Goal: Information Seeking & Learning: Compare options

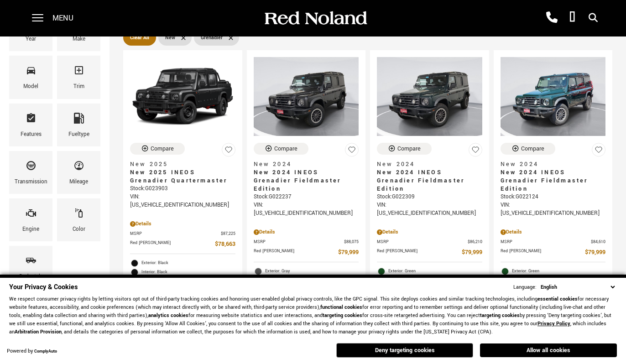
scroll to position [130, 0]
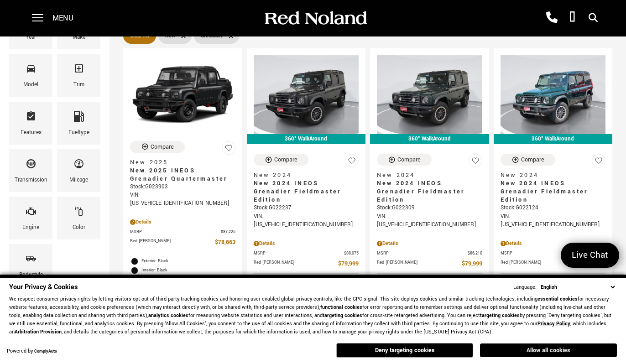
click at [513, 353] on button "Allow all cookies" at bounding box center [548, 350] width 137 height 14
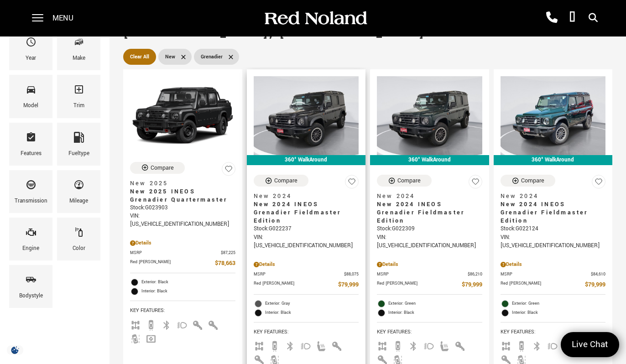
scroll to position [109, 0]
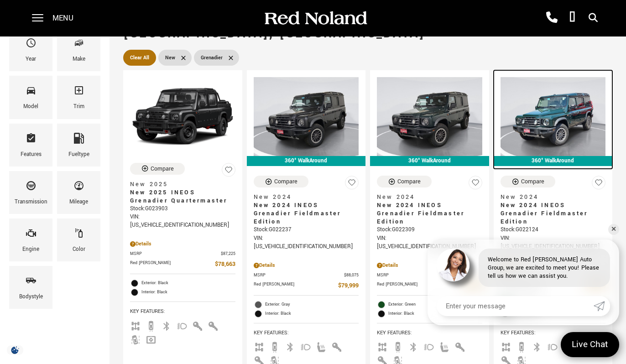
click at [612, 156] on div "360° WalkAround" at bounding box center [553, 161] width 119 height 10
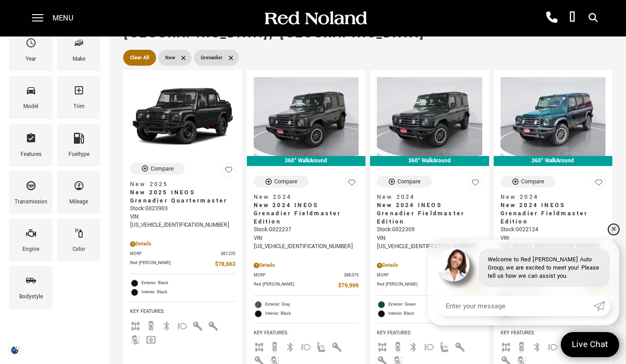
click at [615, 230] on link "✕" at bounding box center [613, 229] width 11 height 11
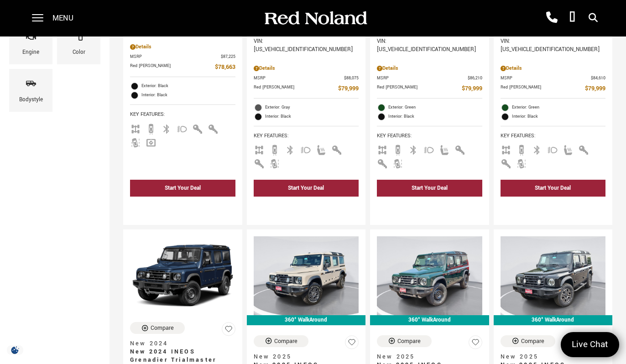
scroll to position [351, 0]
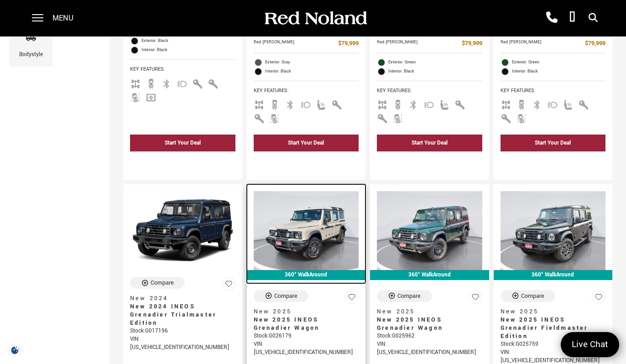
click at [298, 205] on img at bounding box center [306, 230] width 105 height 79
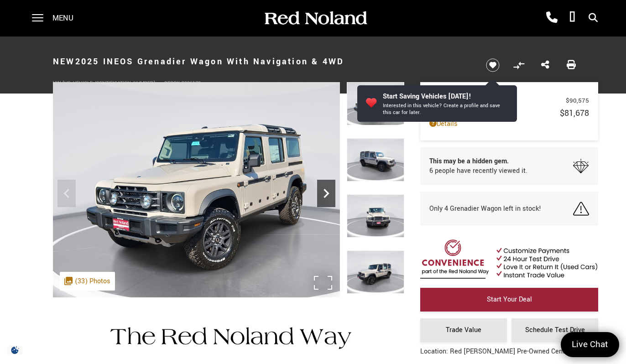
click at [320, 190] on icon "Next" at bounding box center [326, 193] width 18 height 18
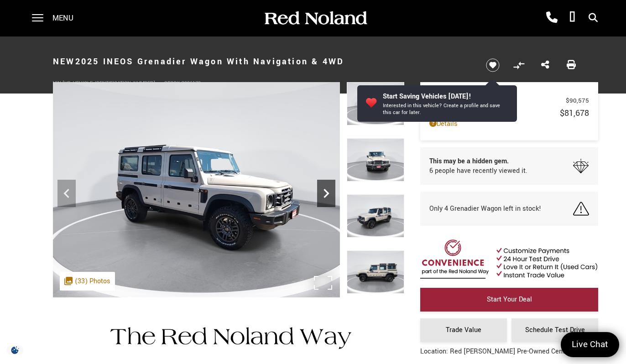
click at [322, 190] on icon "Next" at bounding box center [326, 193] width 18 height 18
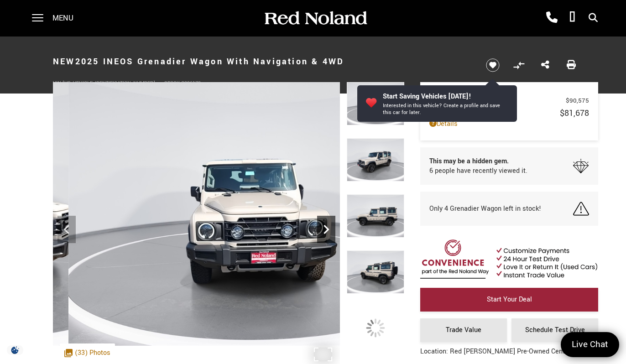
click at [322, 190] on img at bounding box center [244, 214] width 383 height 264
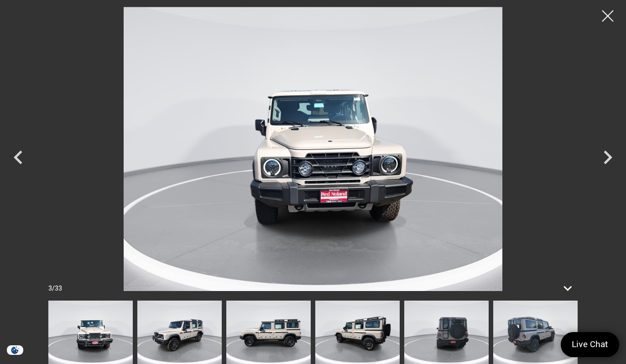
scroll to position [186, 0]
click at [602, 20] on div at bounding box center [608, 16] width 24 height 24
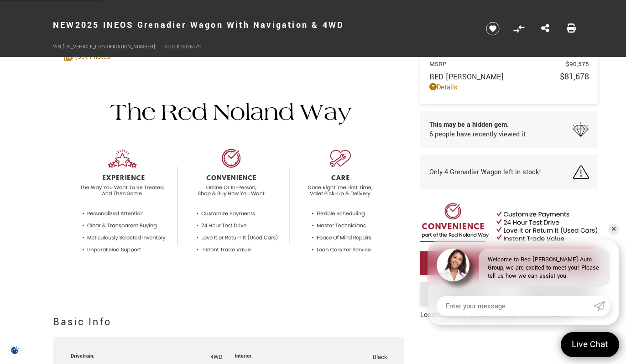
scroll to position [0, 0]
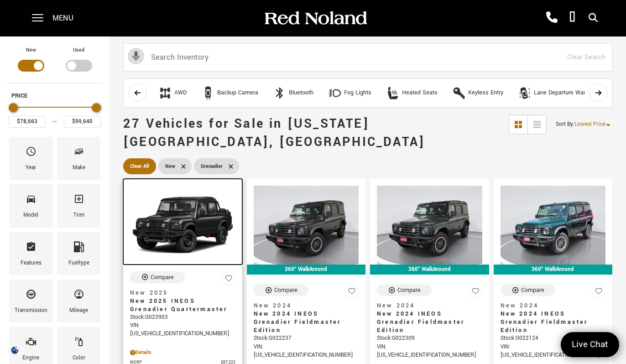
click at [180, 197] on img at bounding box center [182, 225] width 105 height 79
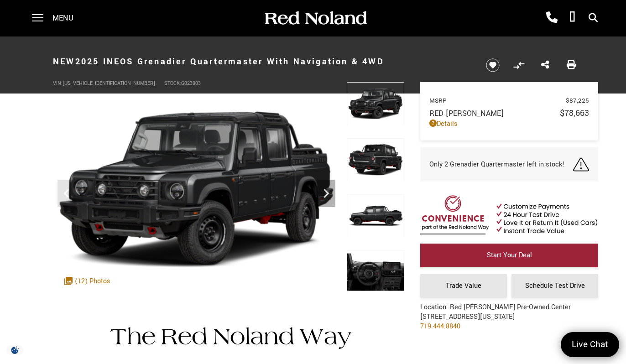
click at [385, 157] on img at bounding box center [375, 159] width 57 height 43
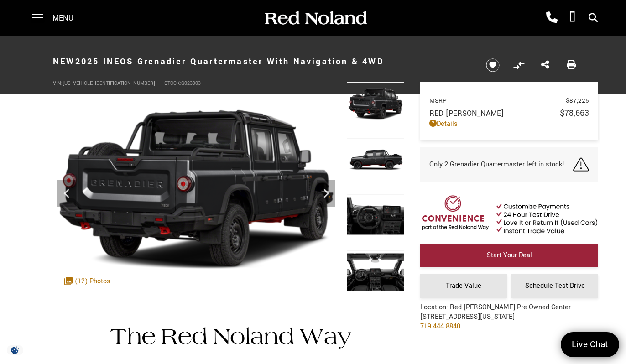
click at [377, 205] on img at bounding box center [375, 215] width 57 height 43
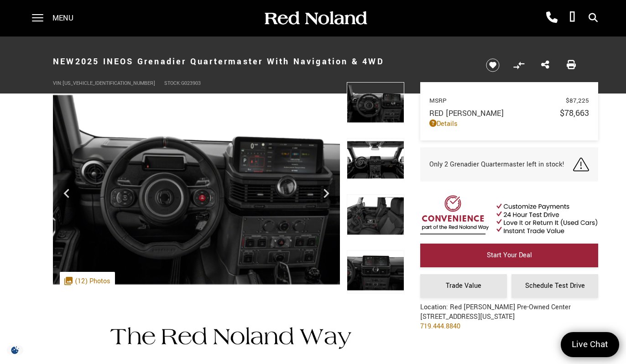
click at [377, 213] on img at bounding box center [375, 215] width 57 height 43
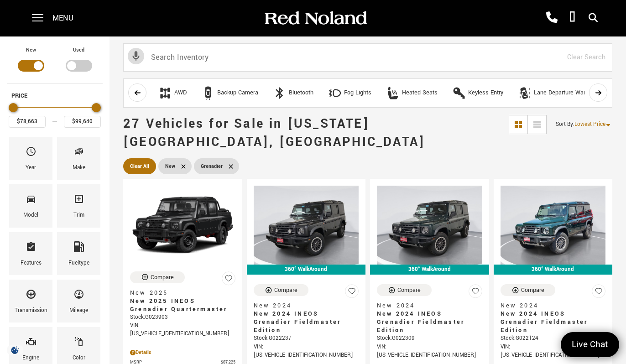
click at [596, 95] on icon "scroll right" at bounding box center [598, 92] width 7 height 7
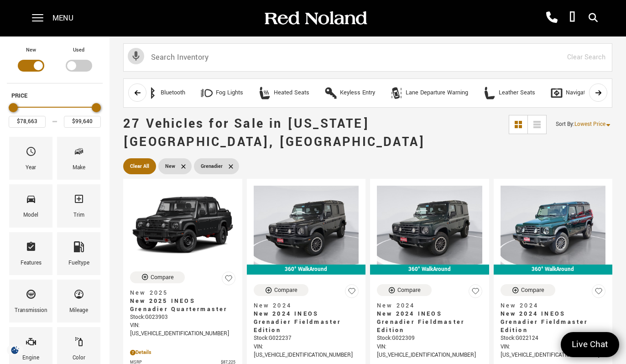
scroll to position [0, 228]
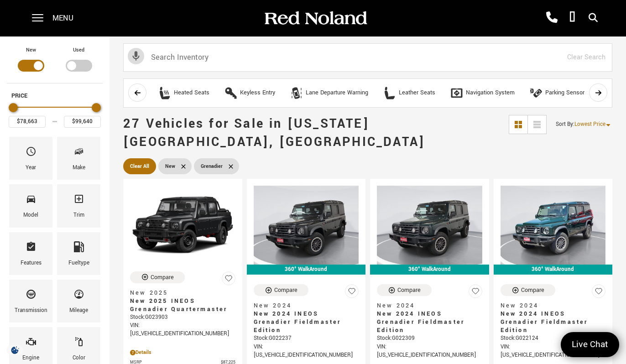
click at [598, 92] on icon "scroll right" at bounding box center [598, 92] width 7 height 7
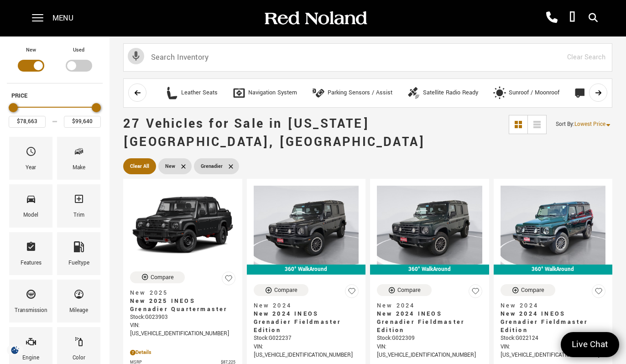
scroll to position [0, 456]
click at [597, 91] on icon "scroll right" at bounding box center [598, 92] width 7 height 7
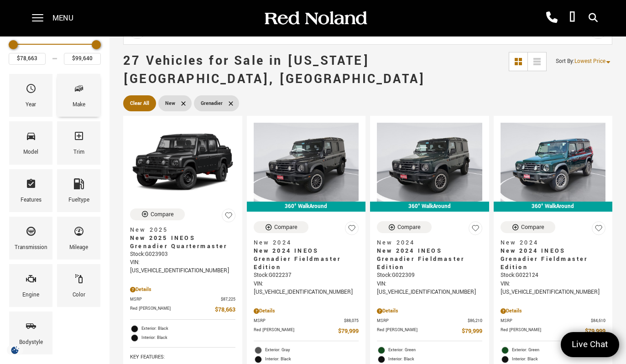
scroll to position [63, 0]
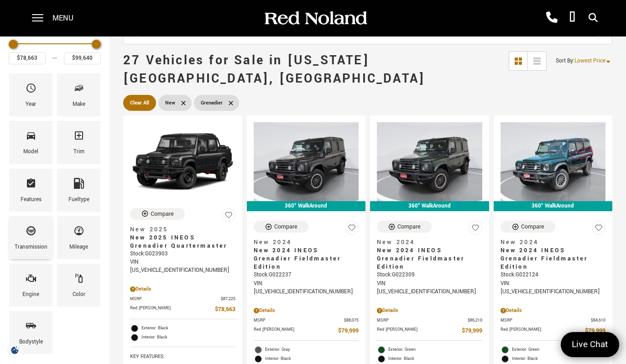
click at [35, 234] on icon "Transmission" at bounding box center [31, 230] width 11 height 11
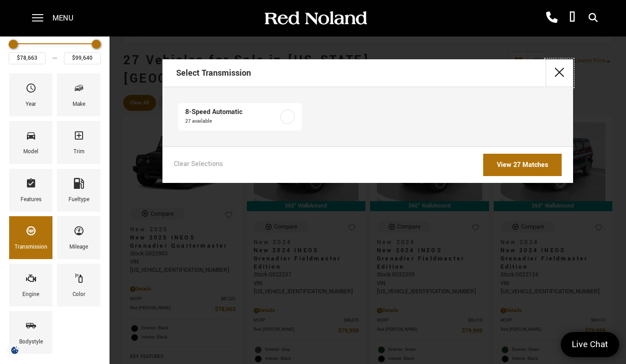
click at [550, 76] on button "close" at bounding box center [559, 72] width 27 height 27
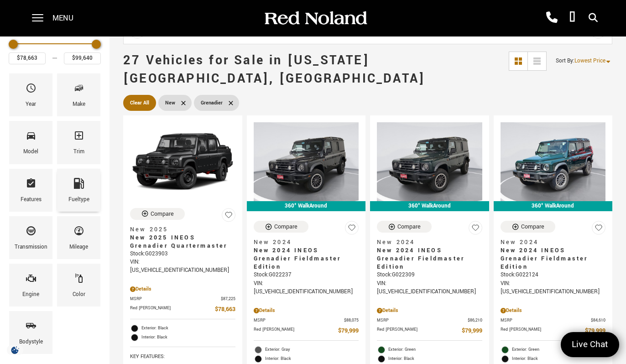
click at [70, 174] on div "Fueltype" at bounding box center [78, 190] width 43 height 43
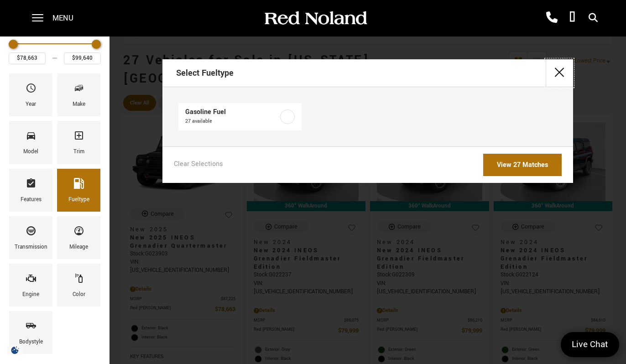
click at [562, 76] on button "close" at bounding box center [559, 72] width 27 height 27
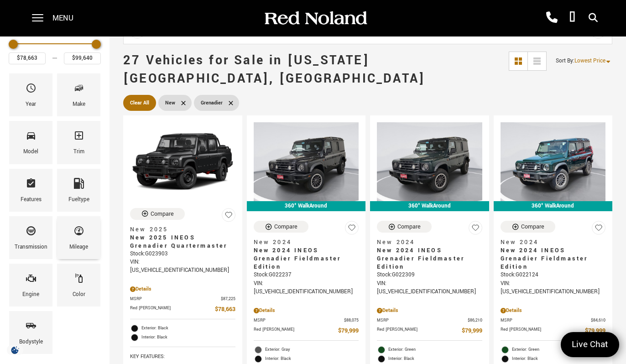
click at [72, 234] on div "Mileage" at bounding box center [78, 237] width 43 height 43
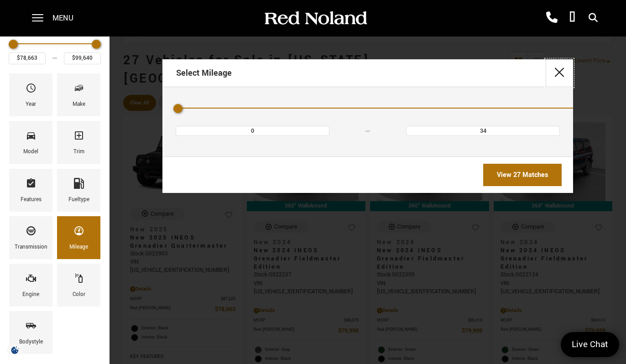
click at [561, 74] on button "close" at bounding box center [559, 72] width 27 height 27
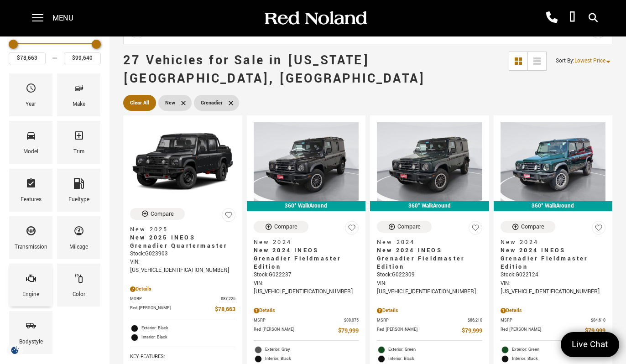
click at [32, 286] on span "Engine" at bounding box center [31, 279] width 11 height 19
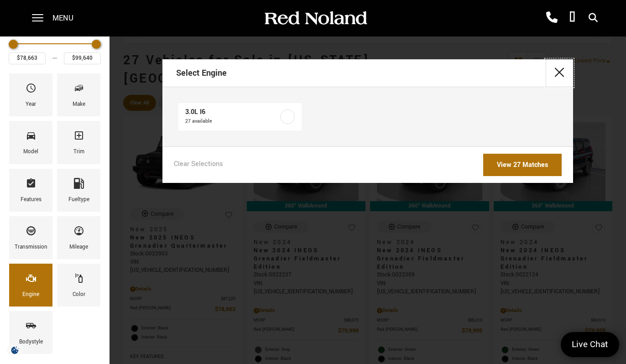
click at [558, 71] on button "close" at bounding box center [559, 72] width 27 height 27
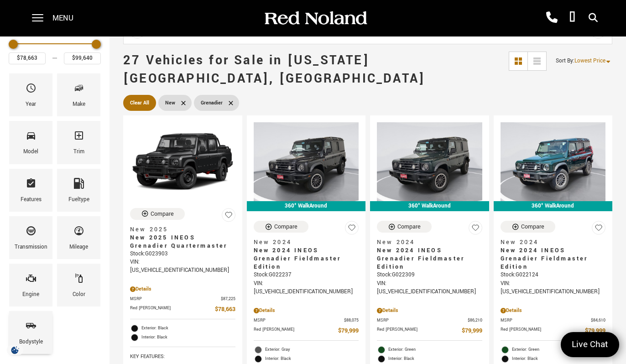
click at [27, 324] on icon "Bodystyle" at bounding box center [31, 325] width 11 height 11
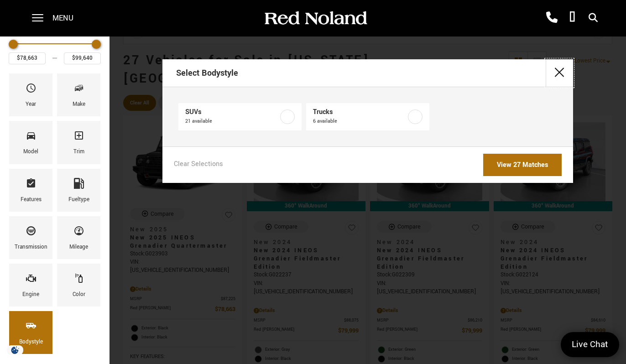
click at [559, 68] on button "close" at bounding box center [559, 72] width 27 height 27
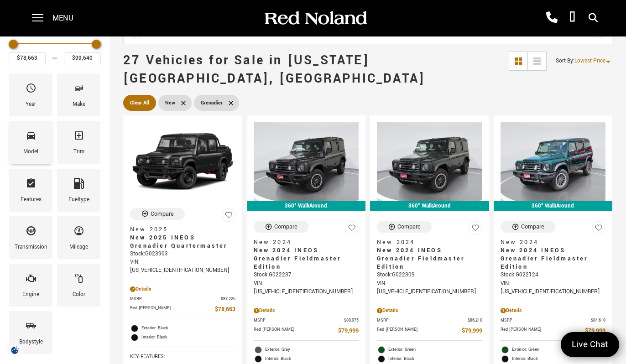
click at [31, 133] on icon "Model" at bounding box center [31, 135] width 11 height 11
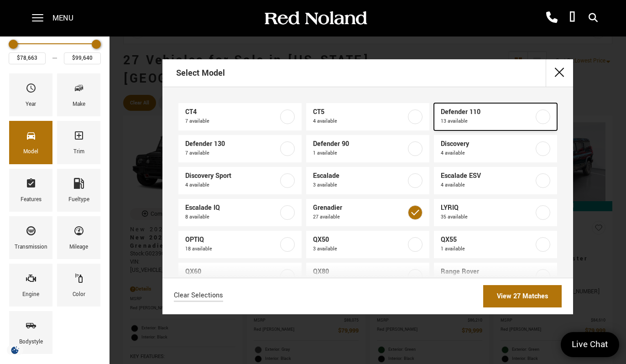
click at [474, 118] on span "13 available" at bounding box center [487, 121] width 93 height 9
type input "$129,522"
checkbox input "true"
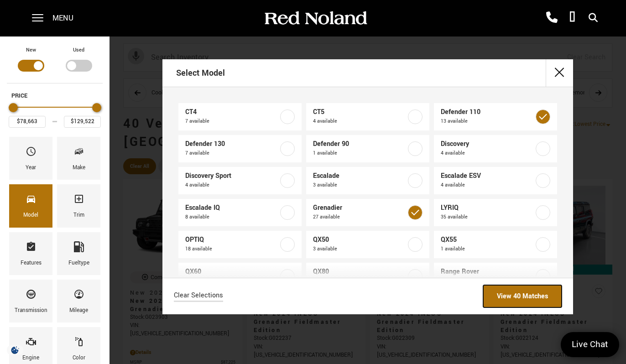
click at [518, 296] on link "View 40 Matches" at bounding box center [522, 296] width 78 height 22
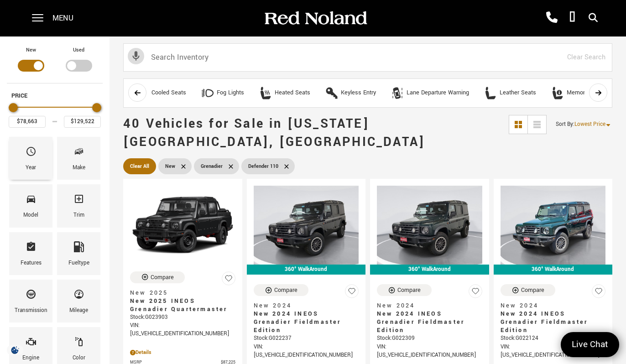
click at [33, 154] on icon "Year" at bounding box center [30, 151] width 9 height 9
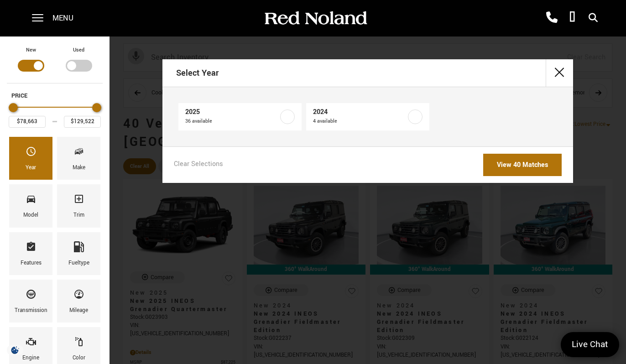
click at [26, 182] on div "Year" at bounding box center [31, 158] width 48 height 47
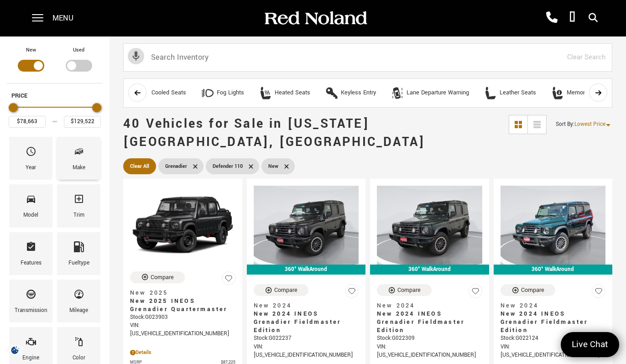
click at [73, 164] on div "Make" at bounding box center [79, 168] width 13 height 10
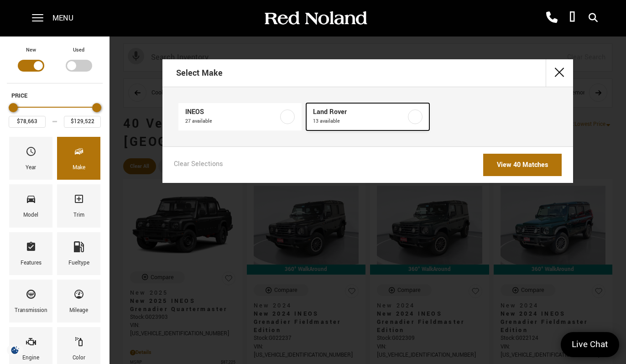
click at [359, 114] on span "Land Rover" at bounding box center [359, 112] width 93 height 9
type input "$86,262"
checkbox input "true"
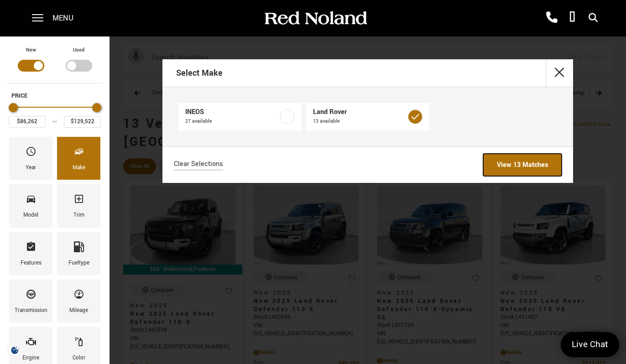
click at [507, 162] on link "View 13 Matches" at bounding box center [522, 165] width 78 height 22
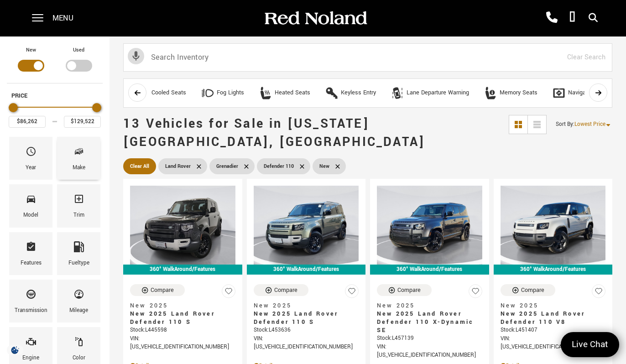
click at [81, 153] on icon "Make" at bounding box center [79, 151] width 5 height 5
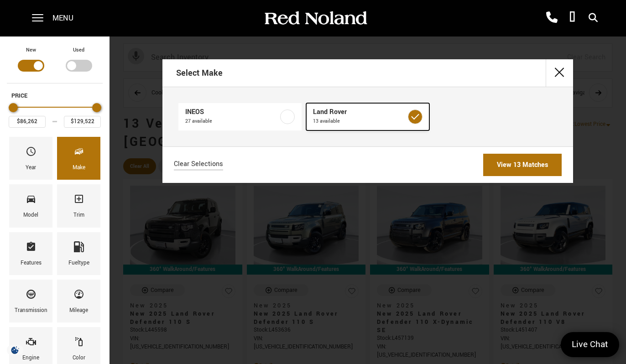
click at [419, 121] on label at bounding box center [415, 116] width 15 height 15
type input "$78,663"
checkbox input "false"
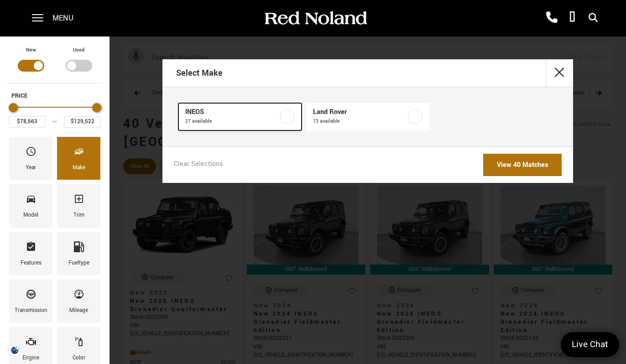
click at [284, 112] on label at bounding box center [287, 116] width 15 height 15
type input "$99,640"
checkbox input "true"
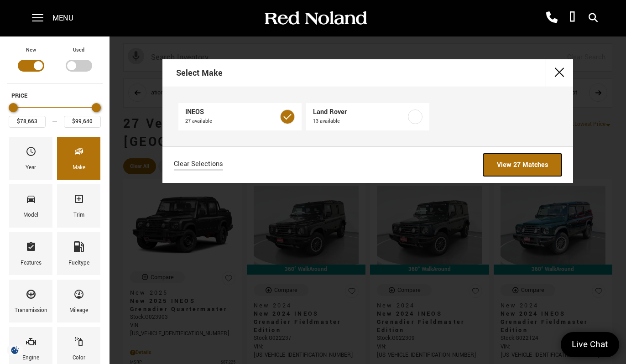
click at [545, 163] on link "View 27 Matches" at bounding box center [522, 165] width 78 height 22
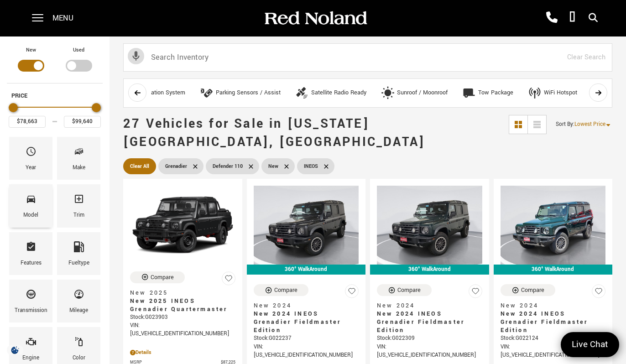
click at [26, 208] on span "Model" at bounding box center [31, 200] width 11 height 19
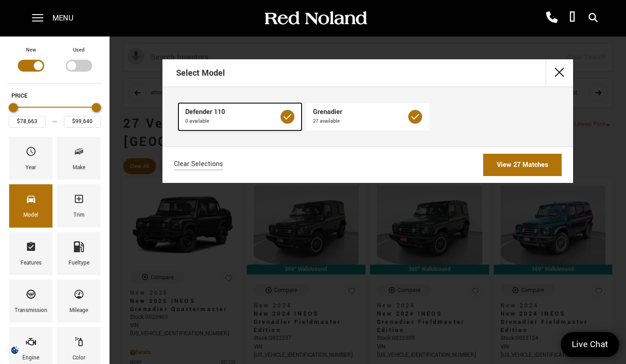
click at [286, 114] on label at bounding box center [287, 116] width 15 height 15
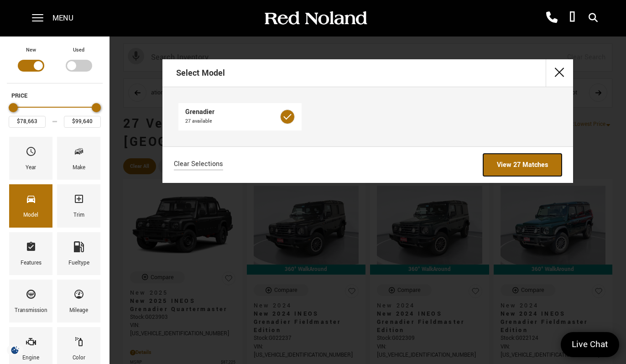
click at [525, 166] on link "View 27 Matches" at bounding box center [522, 165] width 78 height 22
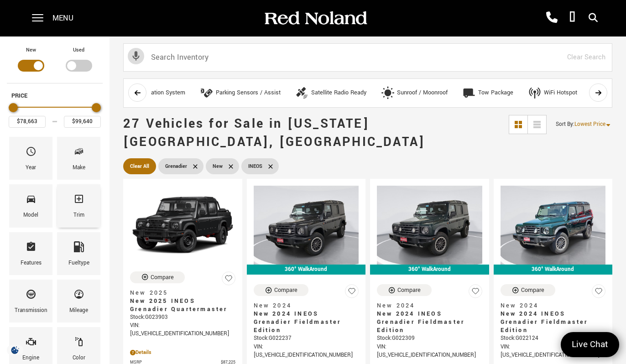
click at [80, 203] on icon "Trim" at bounding box center [78, 198] width 11 height 11
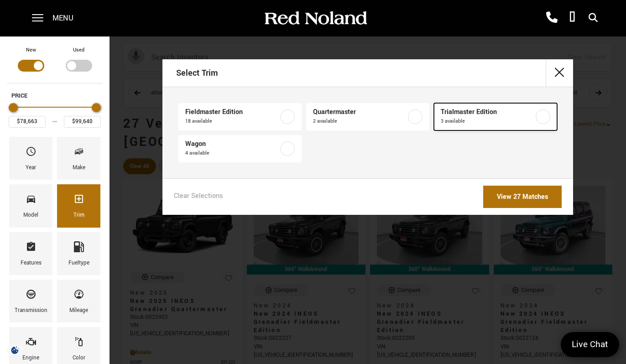
click at [540, 116] on label at bounding box center [542, 116] width 15 height 15
type input "$79,999"
type input "$91,919"
checkbox input "true"
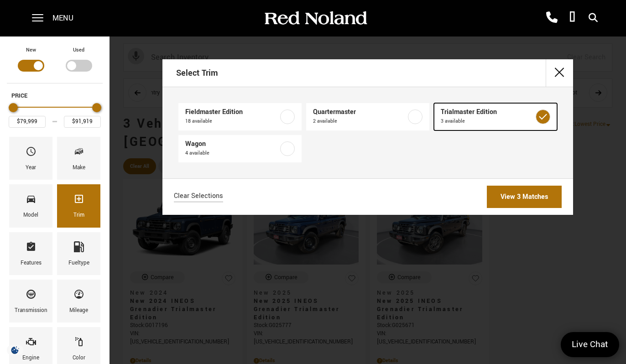
scroll to position [0, 279]
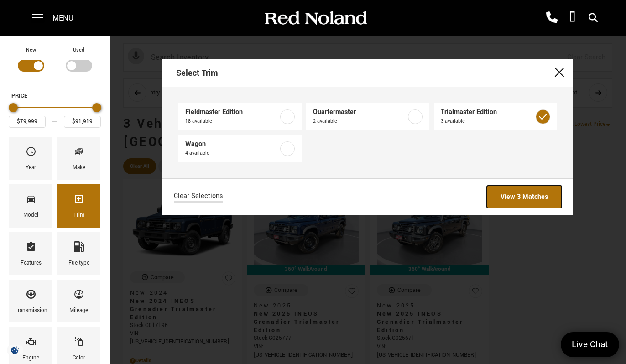
click at [518, 198] on link "View 3 Matches" at bounding box center [524, 197] width 75 height 22
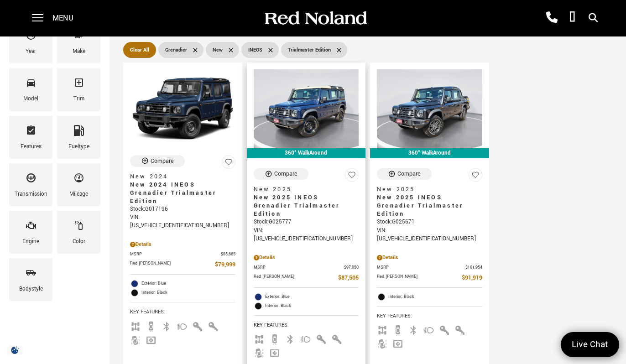
scroll to position [117, 0]
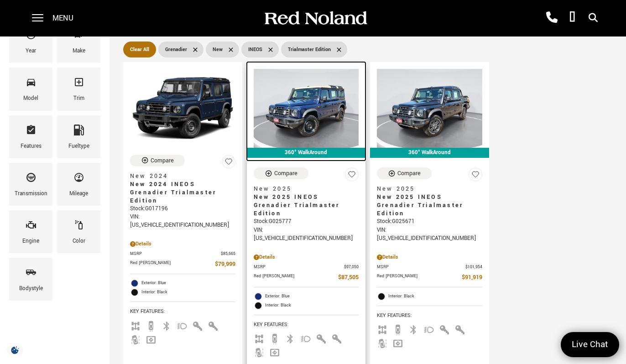
click at [304, 116] on img at bounding box center [306, 108] width 105 height 79
